Goal: Communication & Community: Ask a question

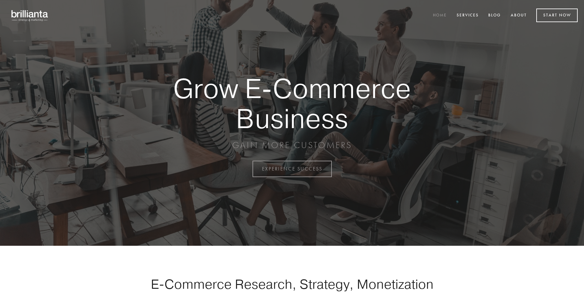
scroll to position [1656, 0]
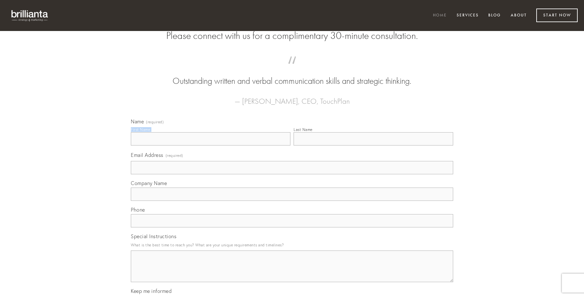
type input "[PERSON_NAME]"
click at [373, 145] on input "Last Name" at bounding box center [372, 138] width 159 height 13
type input "[PERSON_NAME]"
click at [292, 174] on input "Email Address (required)" at bounding box center [292, 167] width 322 height 13
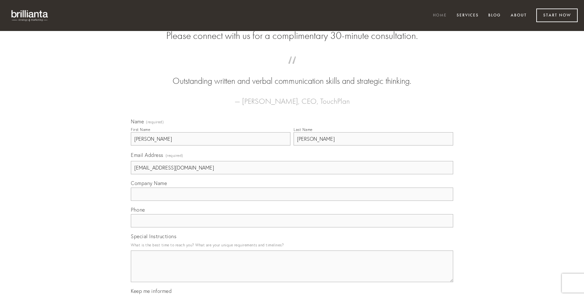
type input "[EMAIL_ADDRESS][DOMAIN_NAME]"
click at [292, 201] on input "Company Name" at bounding box center [292, 193] width 322 height 13
type input "adsidue"
click at [292, 227] on input "text" at bounding box center [292, 220] width 322 height 13
click at [292, 272] on textarea "Special Instructions" at bounding box center [292, 266] width 322 height 32
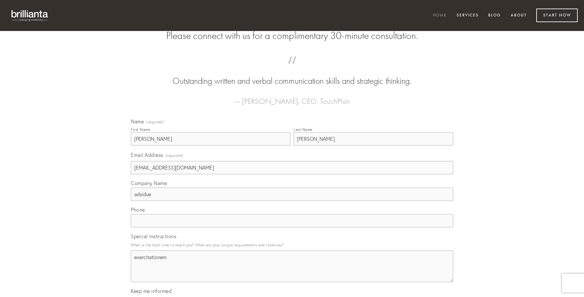
type textarea "exercitationem"
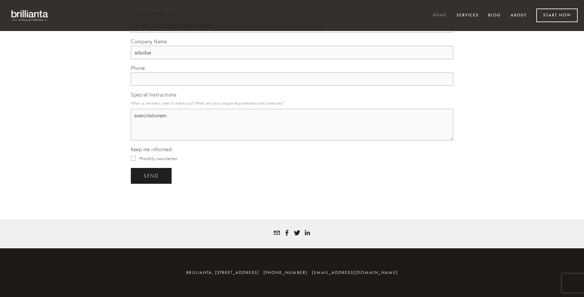
click at [152, 175] on span "send" at bounding box center [150, 176] width 15 height 6
